Goal: Information Seeking & Learning: Learn about a topic

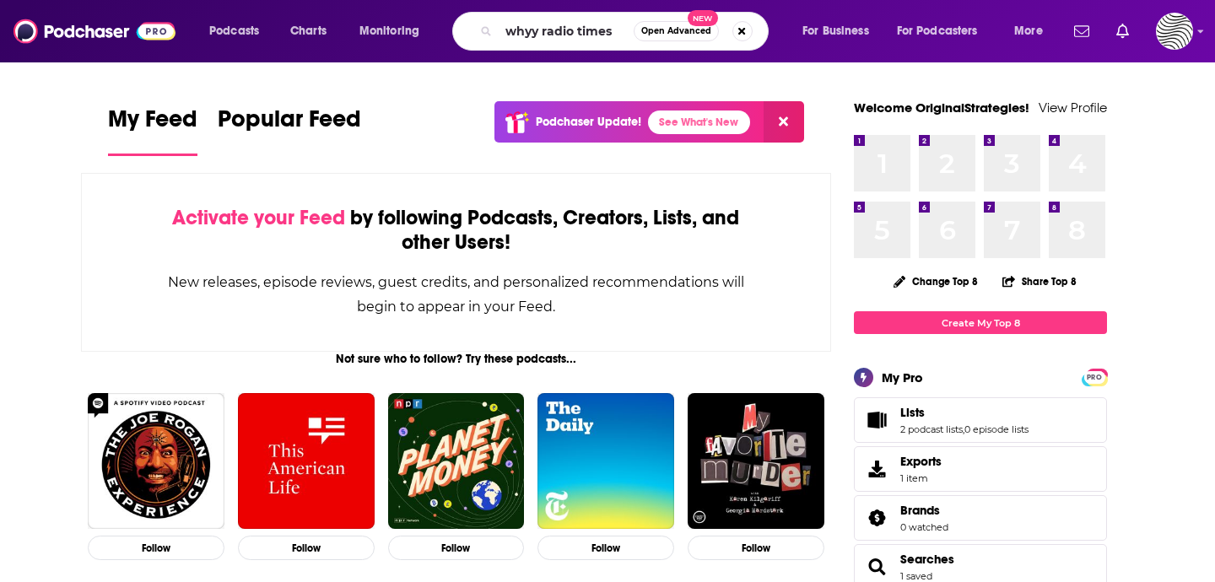
type input "whyy radio times"
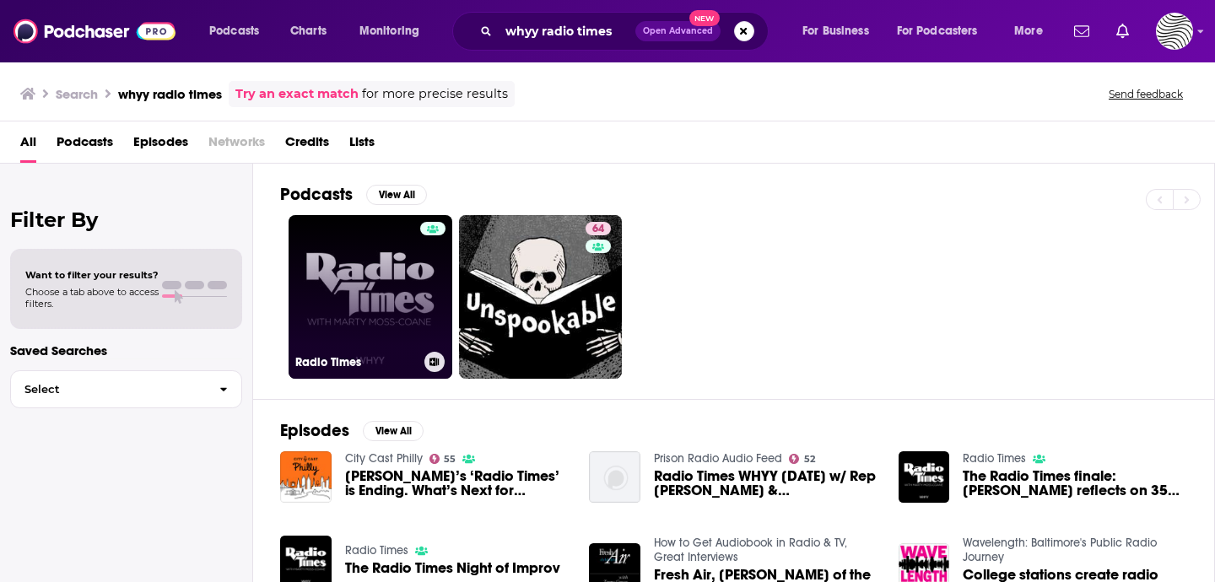
click at [327, 316] on link "Radio Times" at bounding box center [371, 297] width 164 height 164
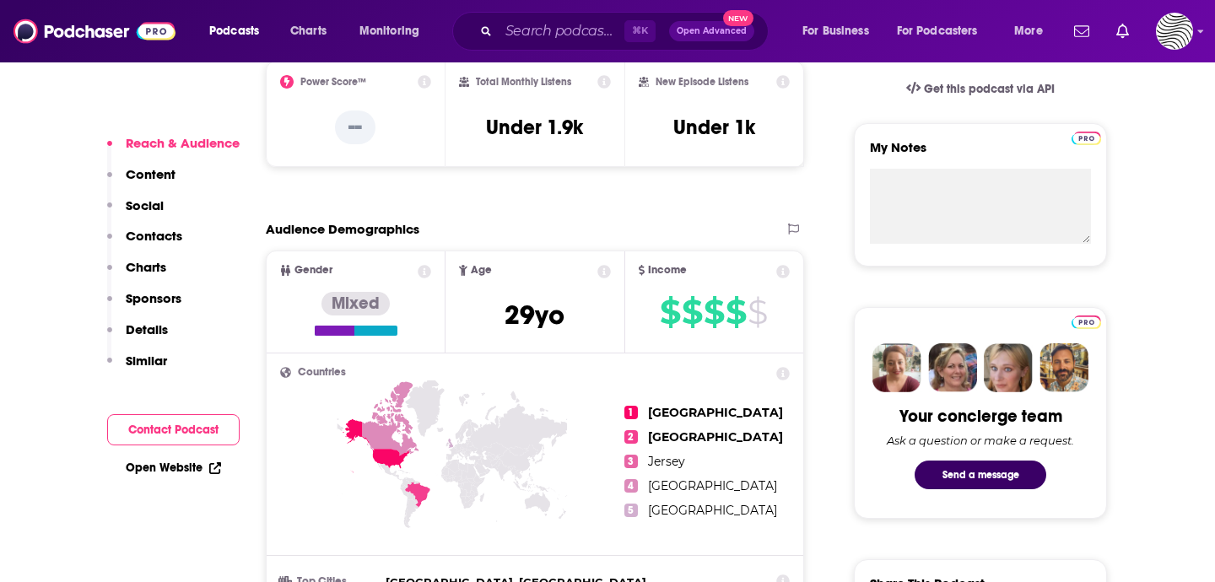
scroll to position [674, 0]
